Goal: Information Seeking & Learning: Learn about a topic

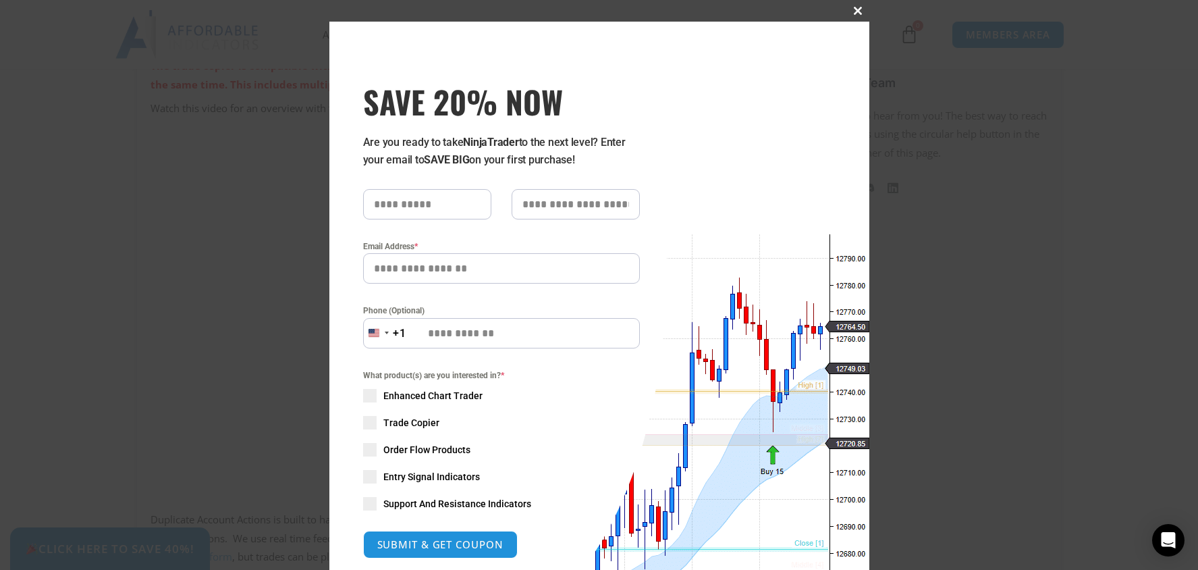
click at [855, 9] on span at bounding box center [859, 11] width 22 height 8
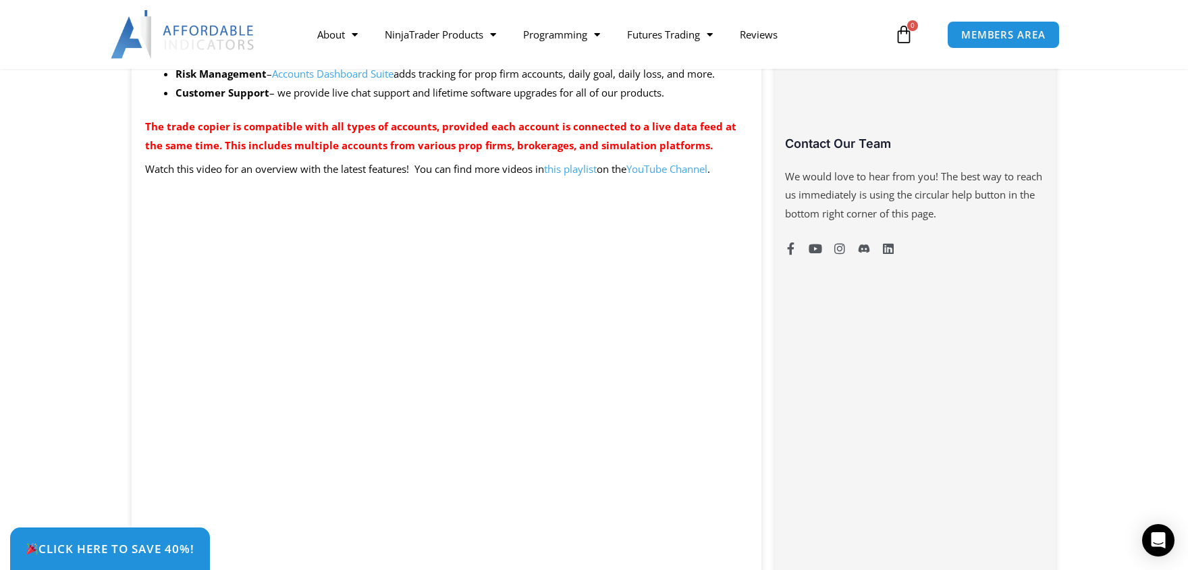
scroll to position [945, 0]
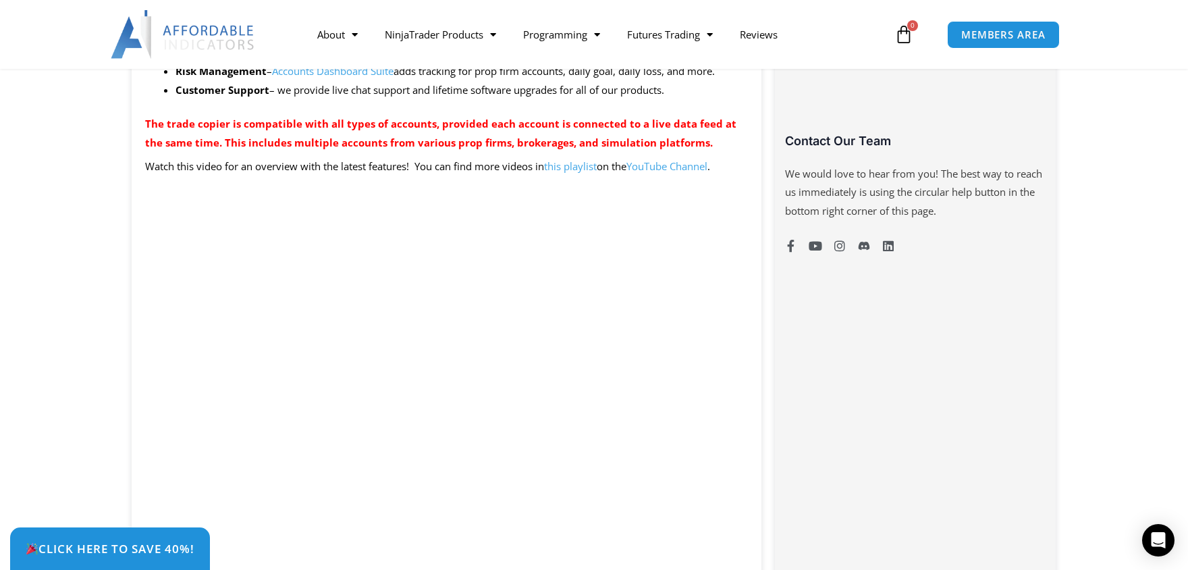
click at [728, 528] on div "Click Here to save 40%!" at bounding box center [604, 548] width 1188 height 43
